Goal: Information Seeking & Learning: Learn about a topic

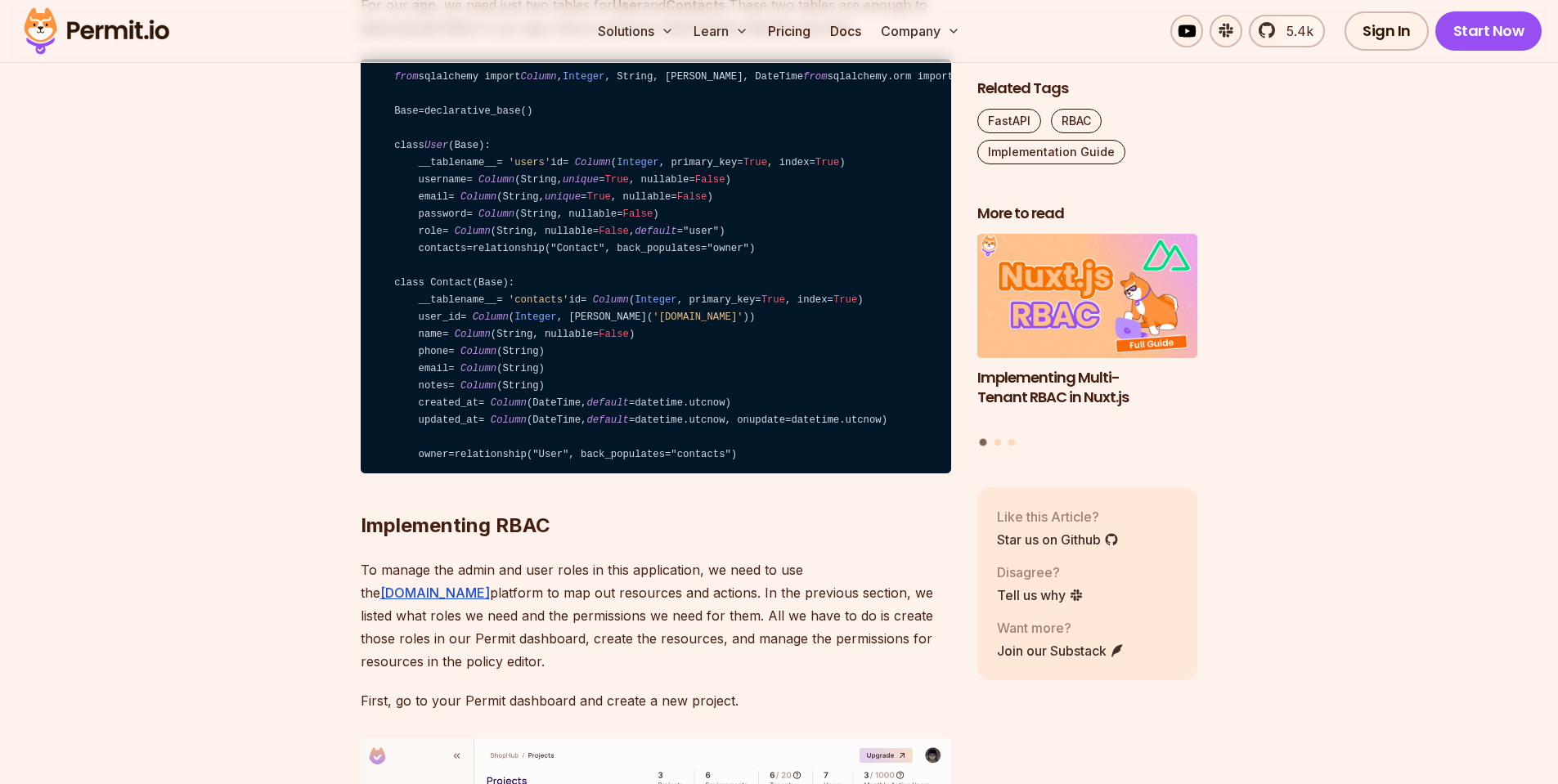
scroll to position [4086, 0]
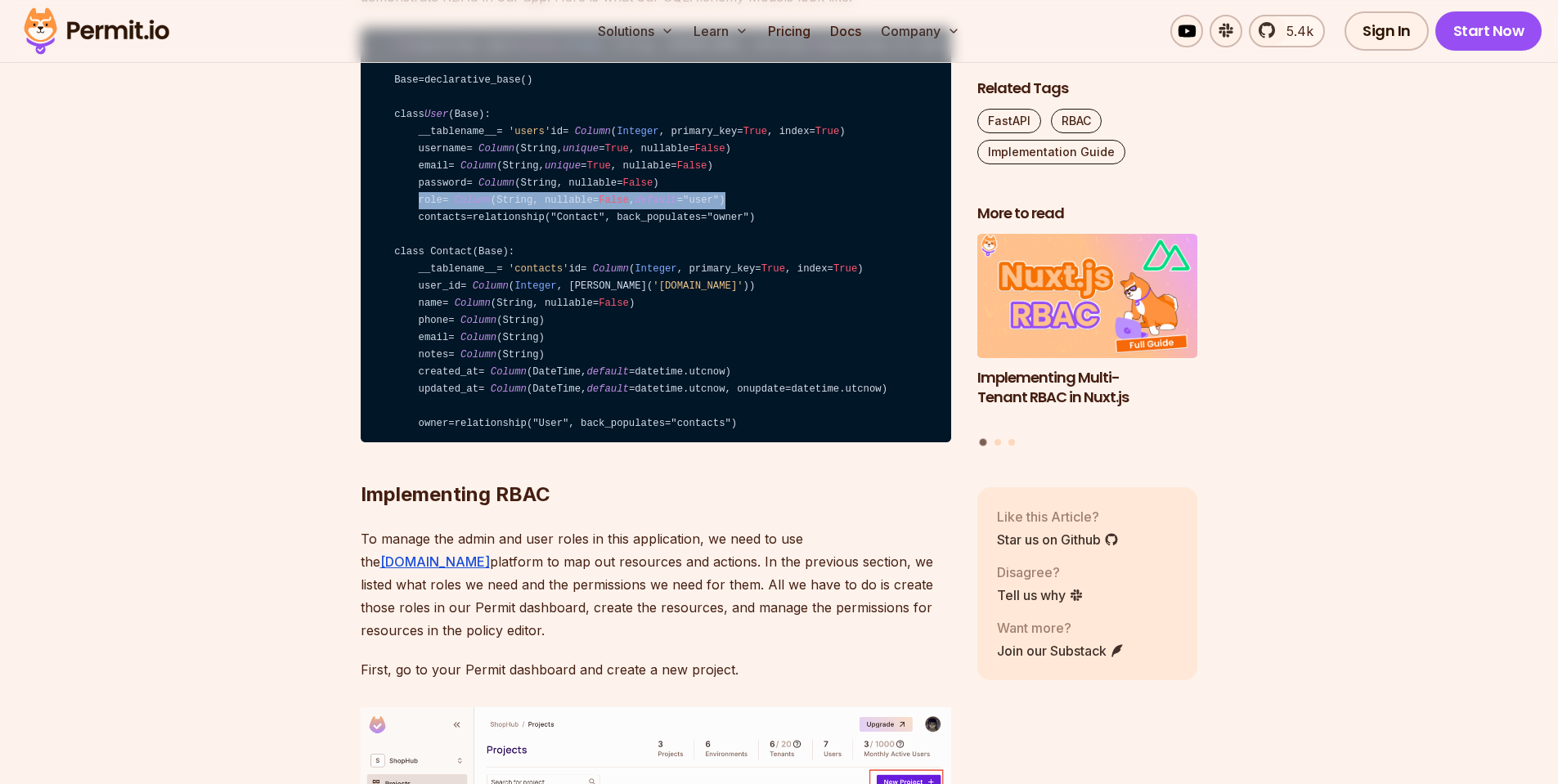
drag, startPoint x: 485, startPoint y: 420, endPoint x: 771, endPoint y: 418, distance: 286.0
click at [771, 418] on code "from sqlalchemy import Column , Integer , String, ForeignKey, DateTime from sql…" at bounding box center [656, 235] width 591 height 415
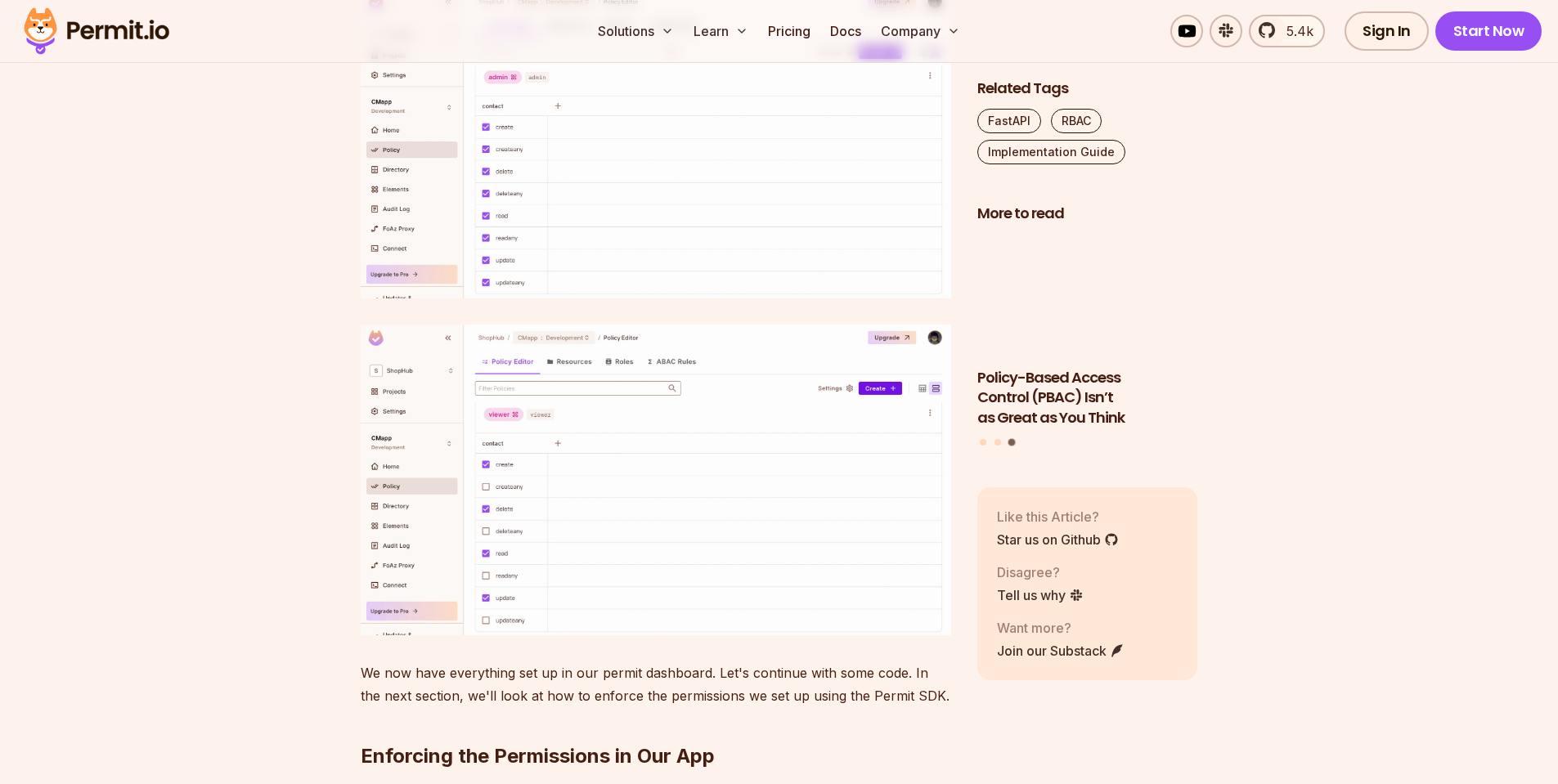
scroll to position [6619, 0]
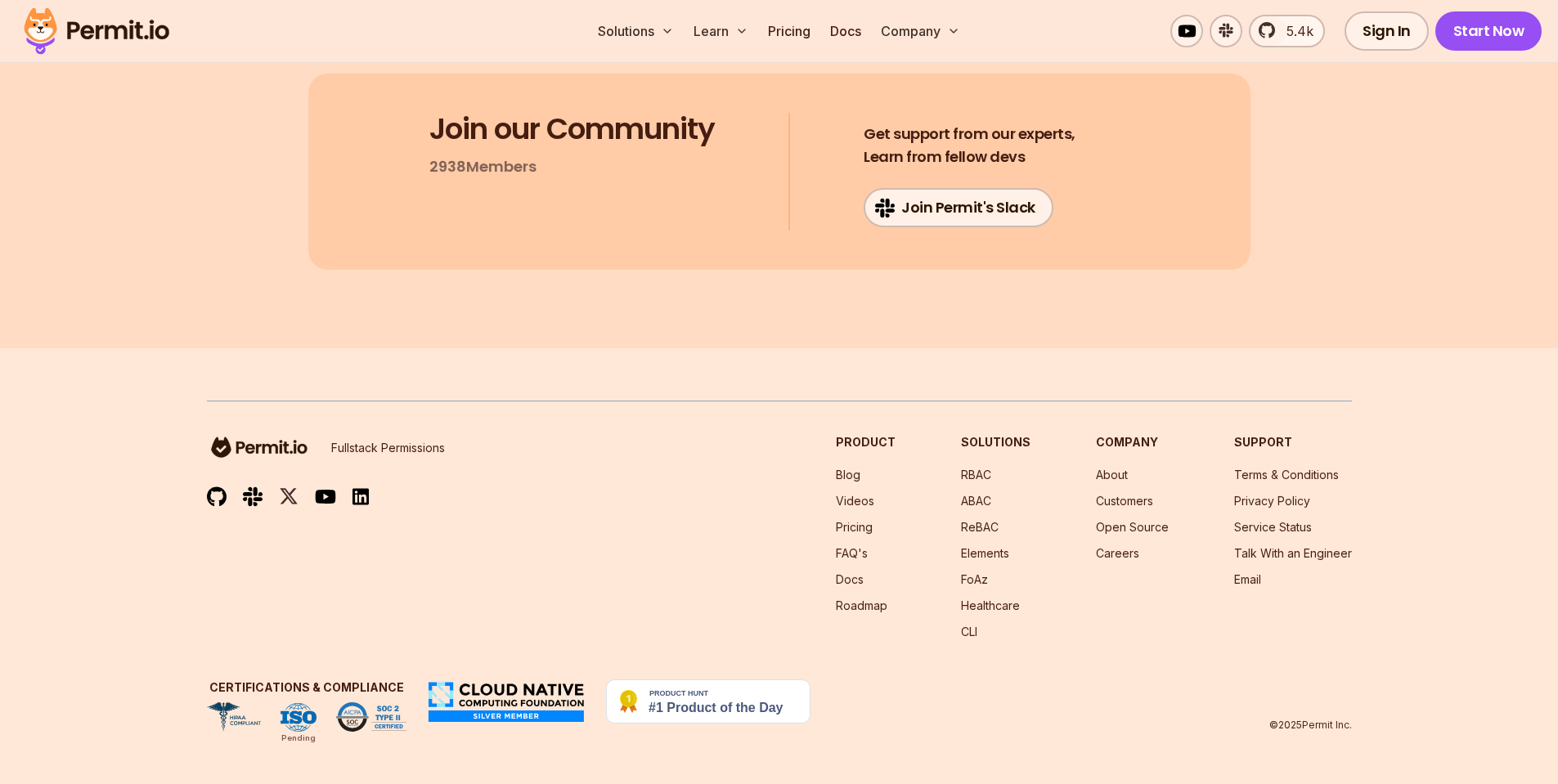
scroll to position [12421, 0]
